Goal: Navigation & Orientation: Find specific page/section

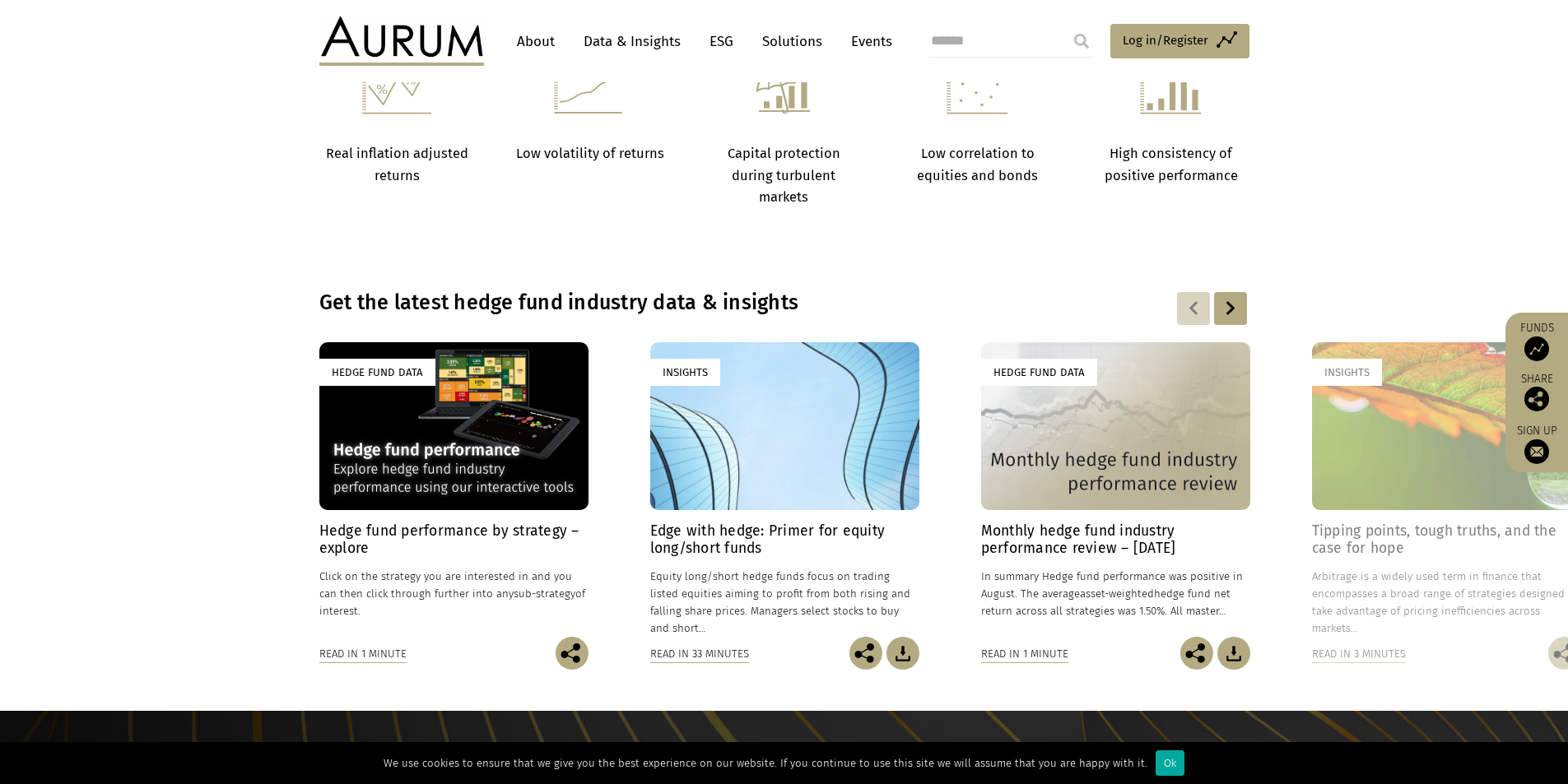
scroll to position [1526, 0]
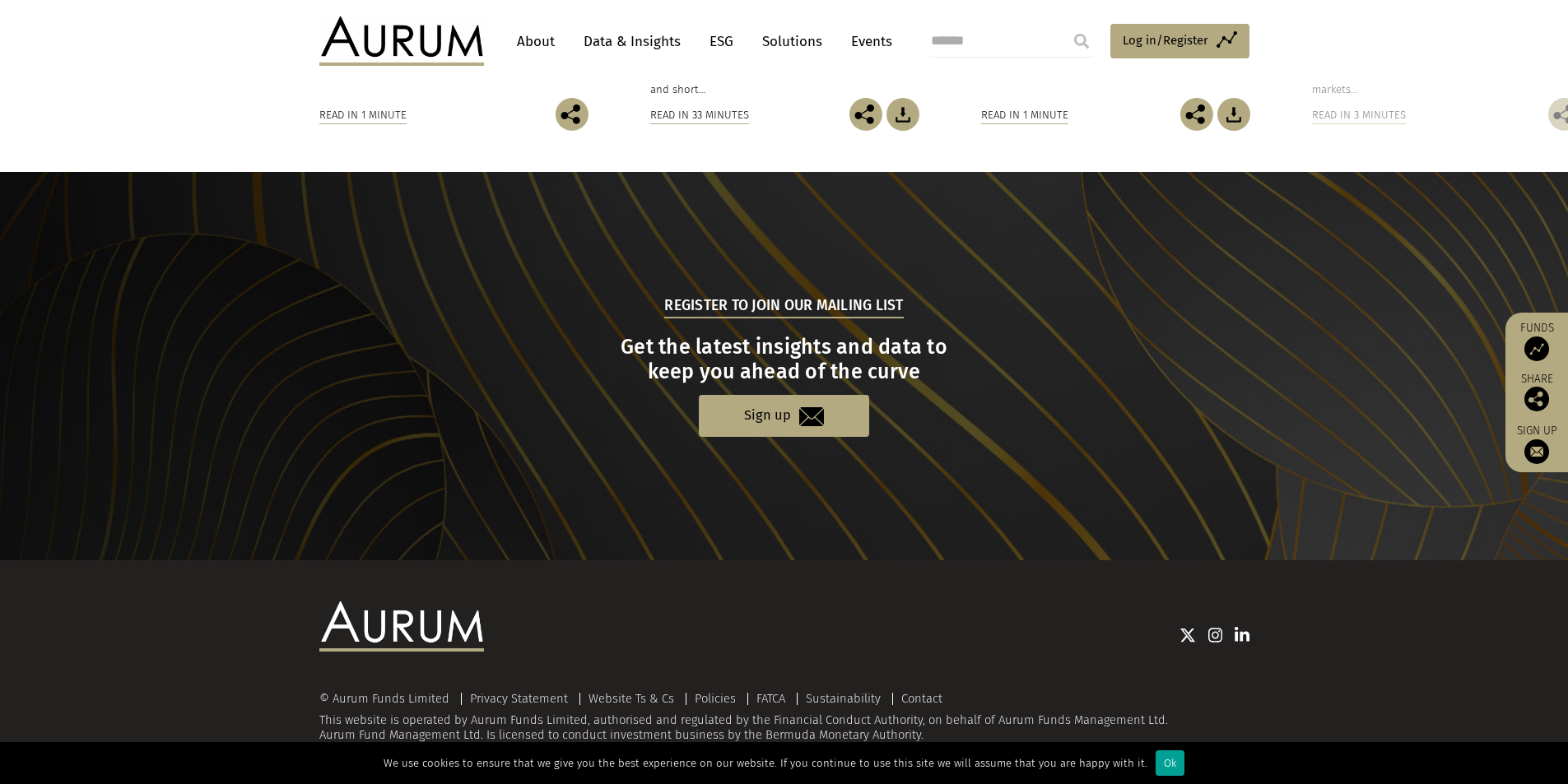
click at [1156, 758] on div "Ok" at bounding box center [1170, 763] width 29 height 25
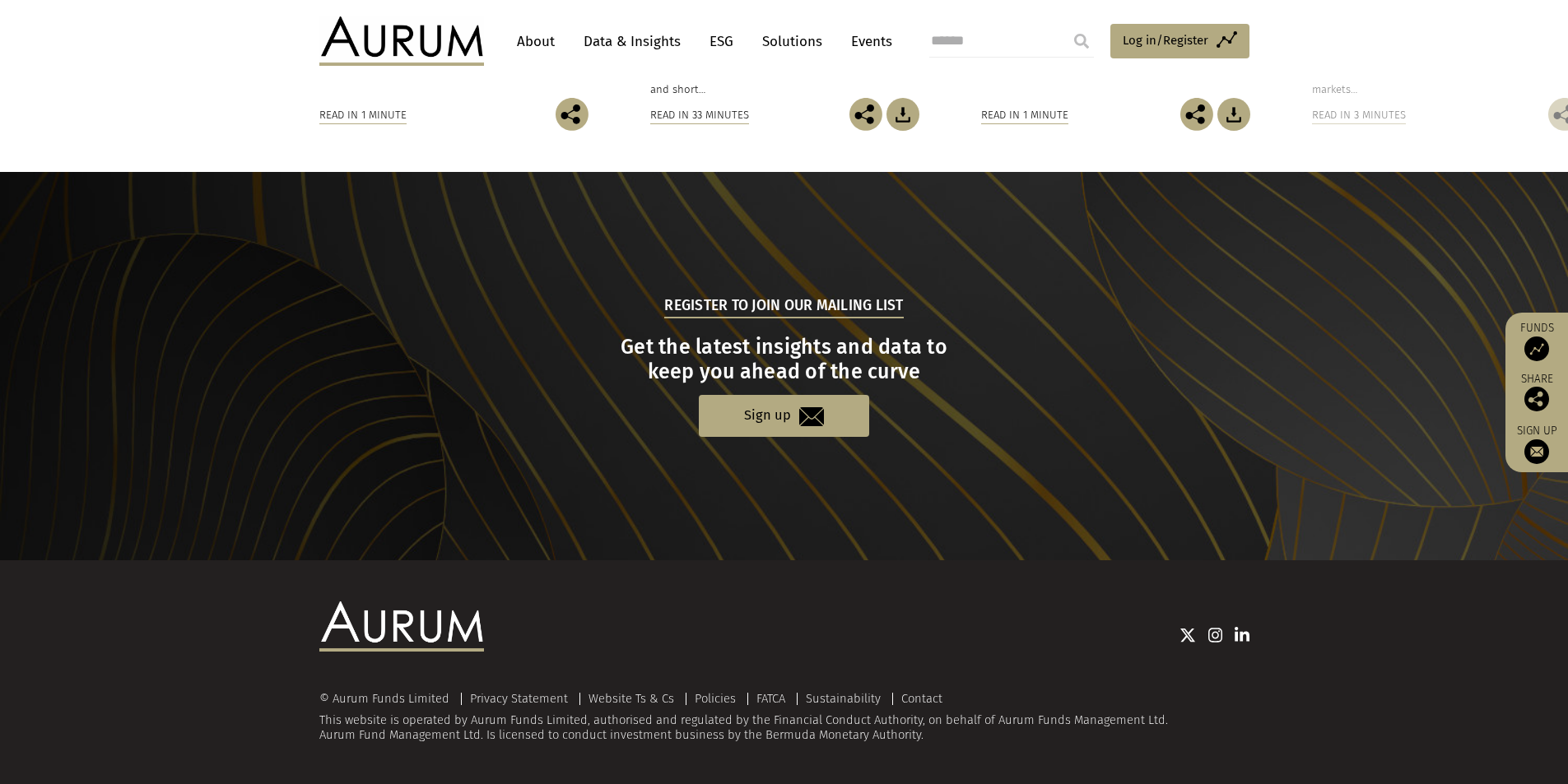
click at [541, 39] on link "About" at bounding box center [536, 42] width 54 height 31
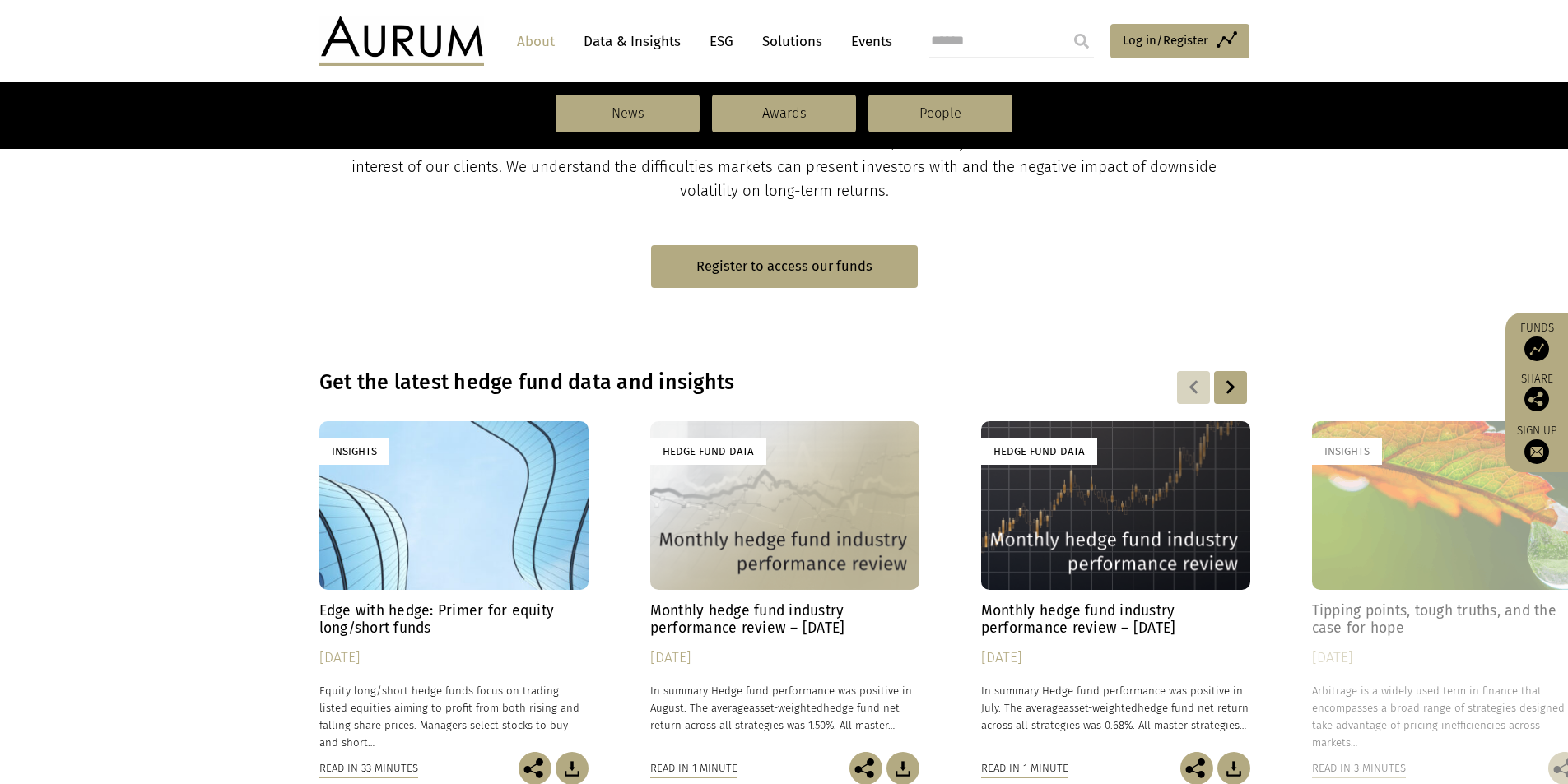
scroll to position [365, 0]
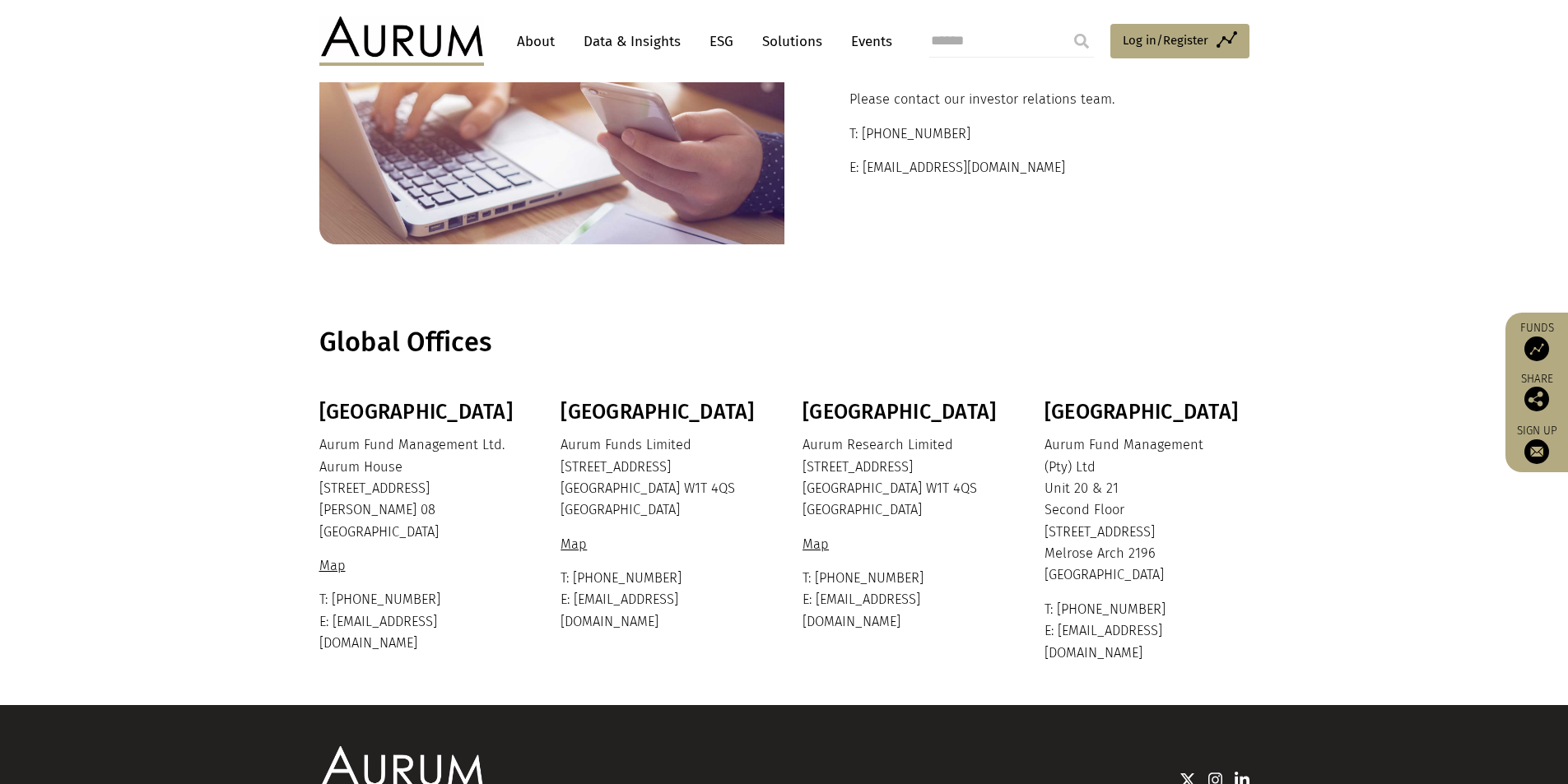
scroll to position [288, 0]
